Goal: Obtain resource: Obtain resource

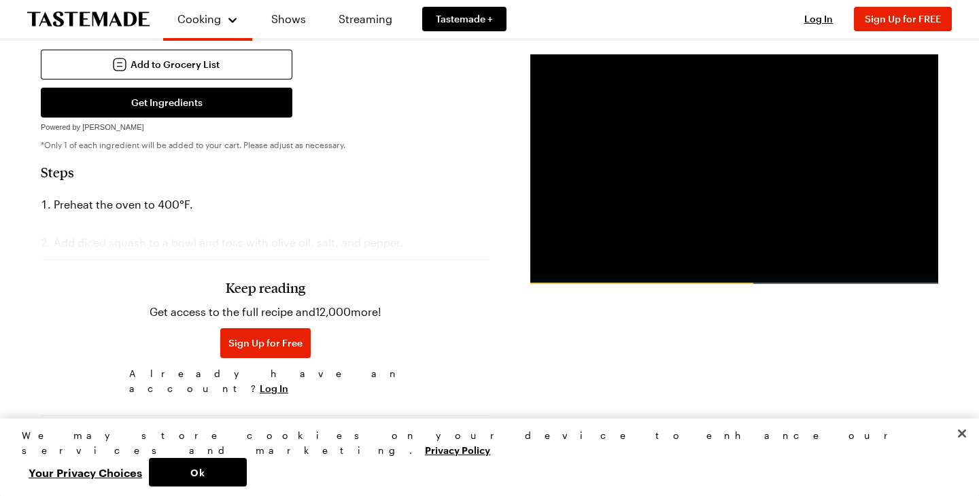
scroll to position [625, 0]
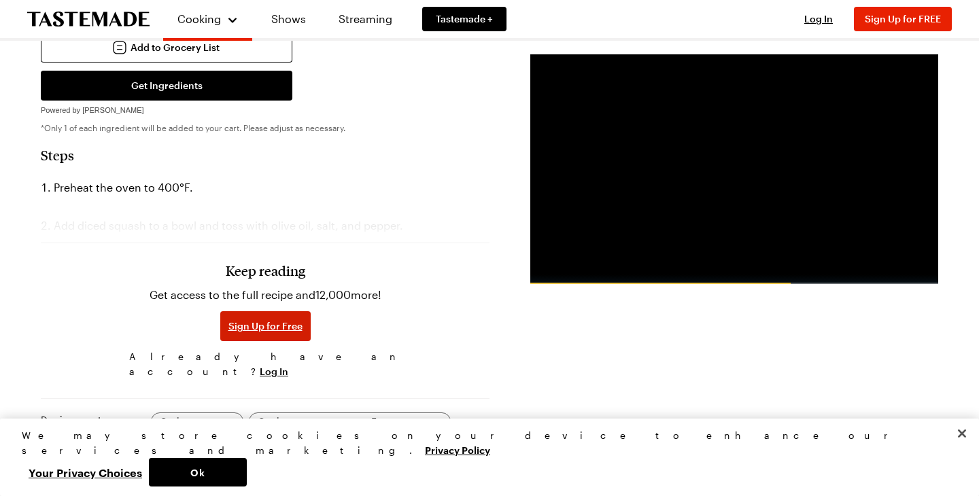
click at [288, 319] on span "Sign Up for Free" at bounding box center [265, 326] width 74 height 14
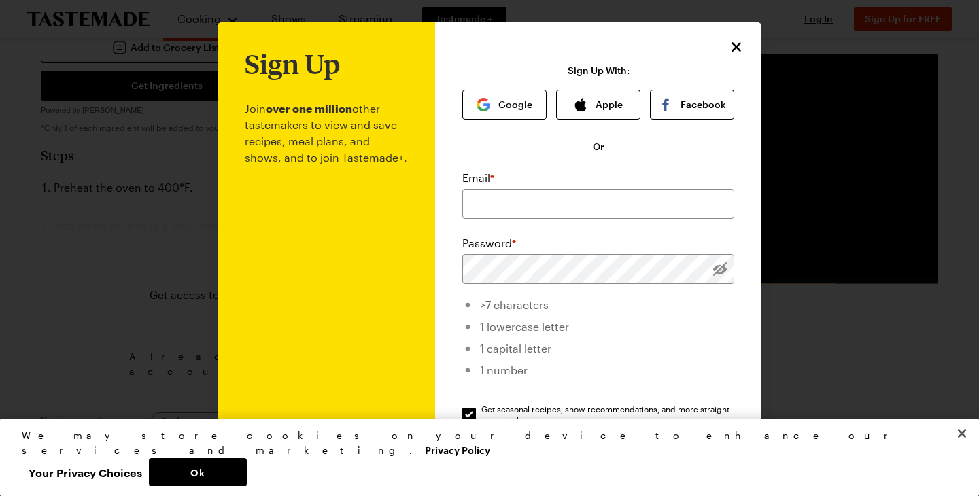
click at [741, 48] on icon "Close" at bounding box center [736, 47] width 16 height 16
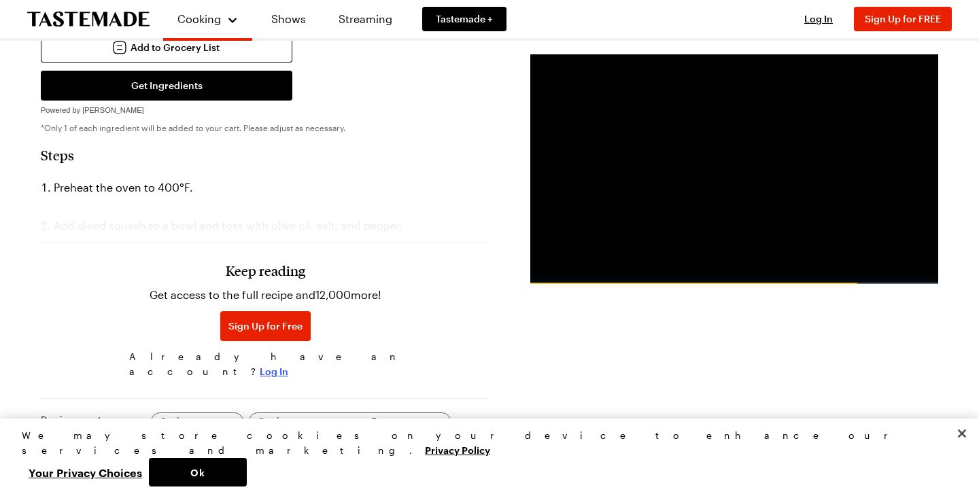
click at [288, 365] on span "Log In" at bounding box center [274, 372] width 29 height 14
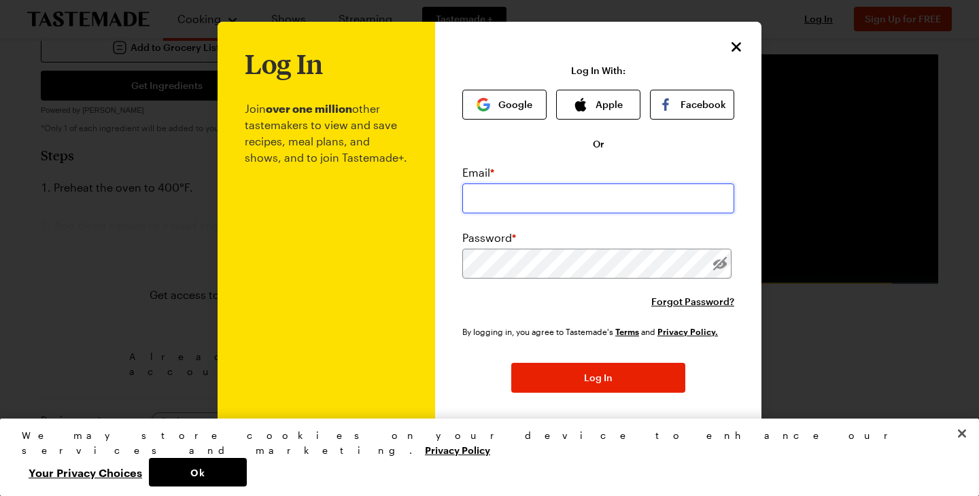
type input "suzybrimmer@gmail.com"
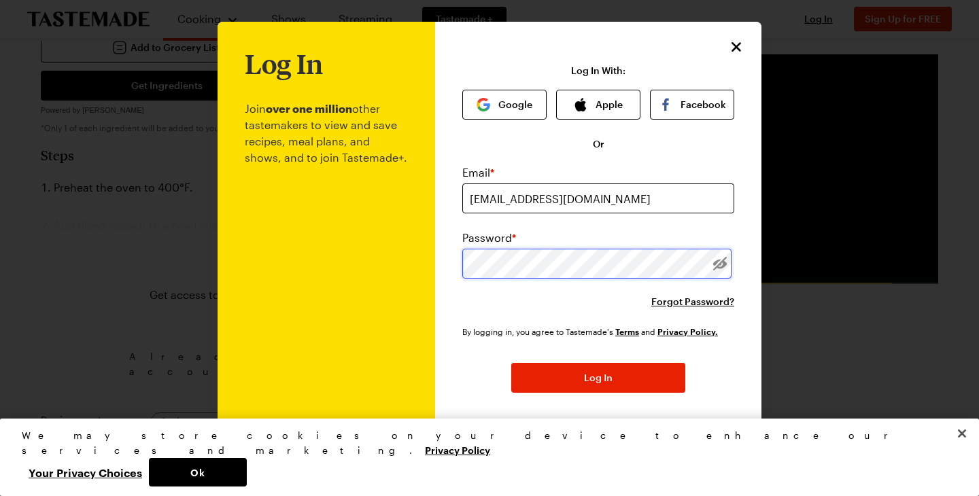
click at [598, 379] on button "Log In" at bounding box center [598, 378] width 174 height 30
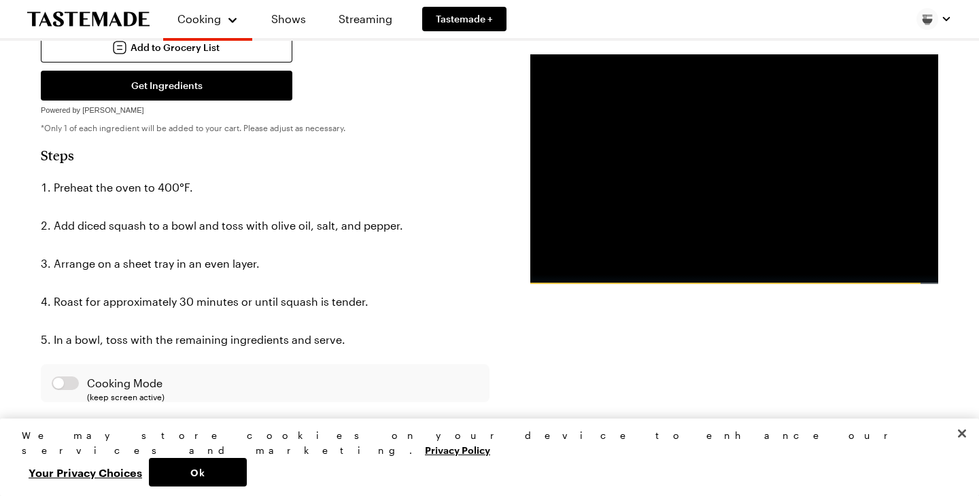
type textarea "x"
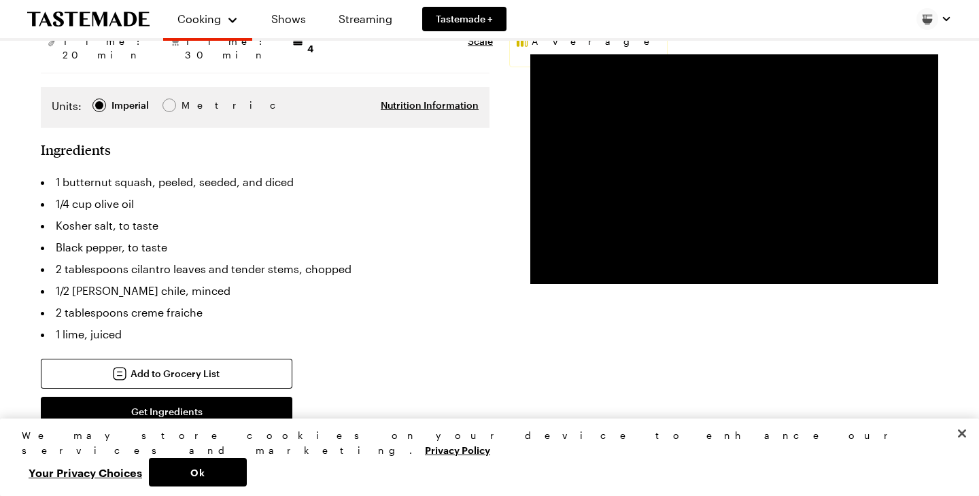
scroll to position [297, 0]
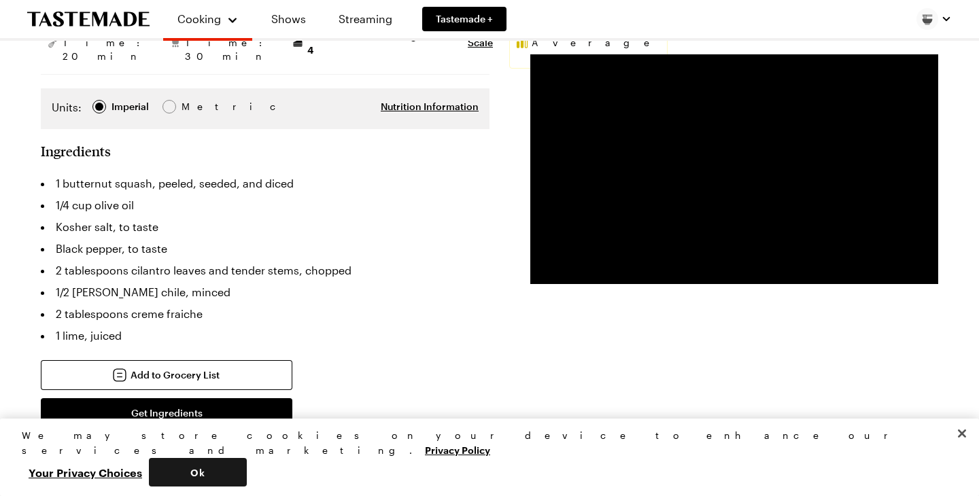
click at [247, 475] on button "Ok" at bounding box center [198, 472] width 98 height 29
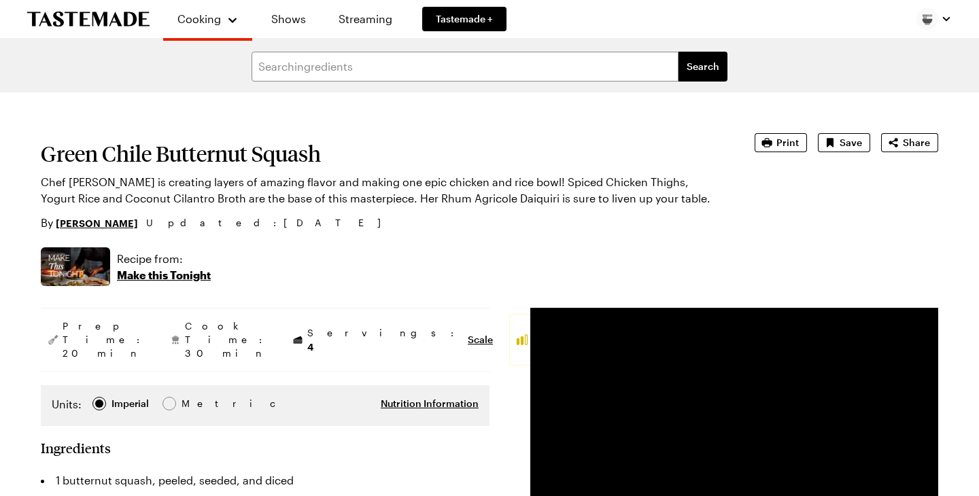
scroll to position [0, 0]
click at [772, 143] on icon "button" at bounding box center [767, 142] width 10 height 9
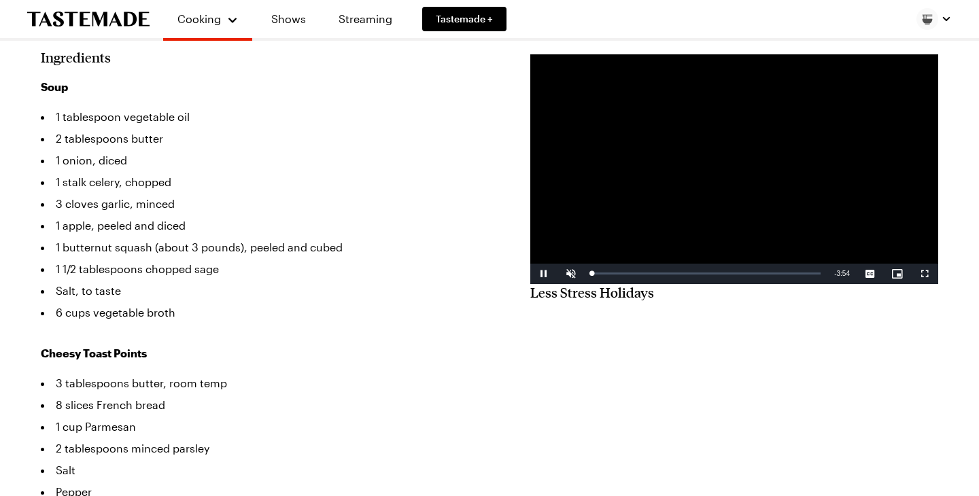
type textarea "x"
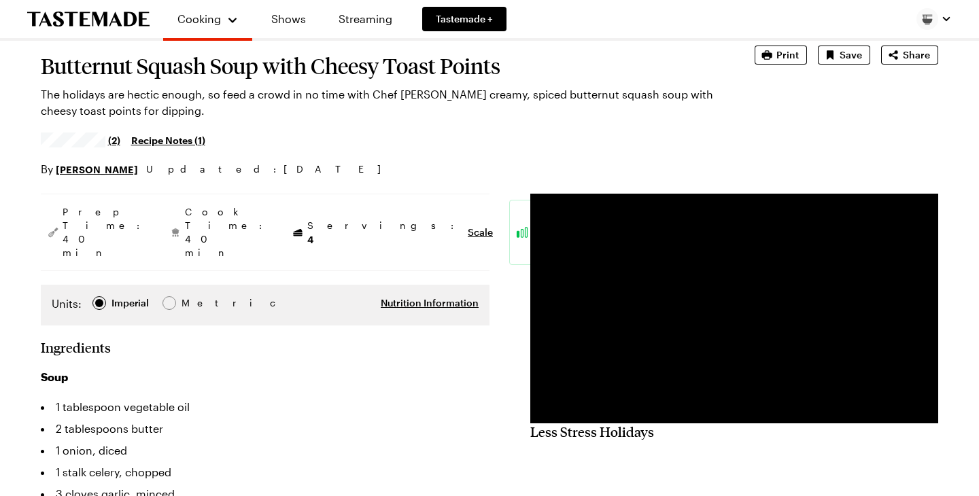
scroll to position [7, 0]
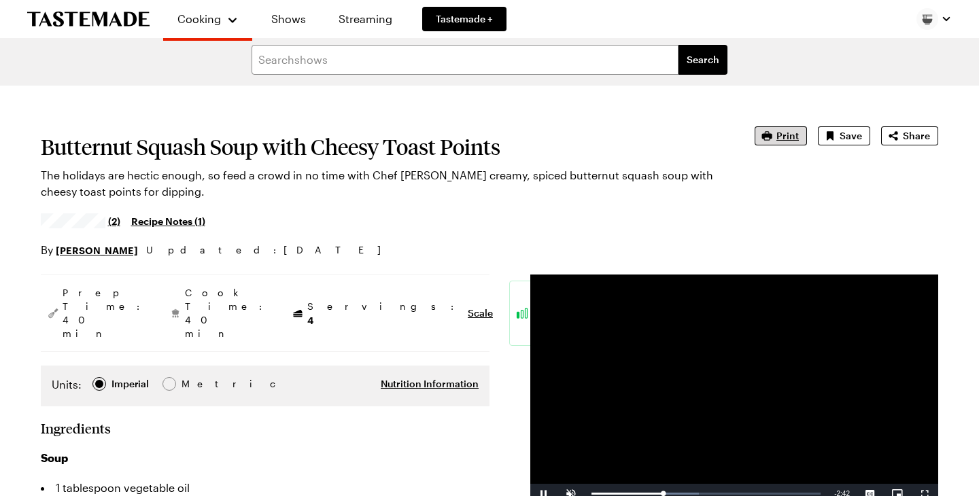
click at [783, 135] on span "Print" at bounding box center [787, 136] width 22 height 14
